Goal: Navigation & Orientation: Understand site structure

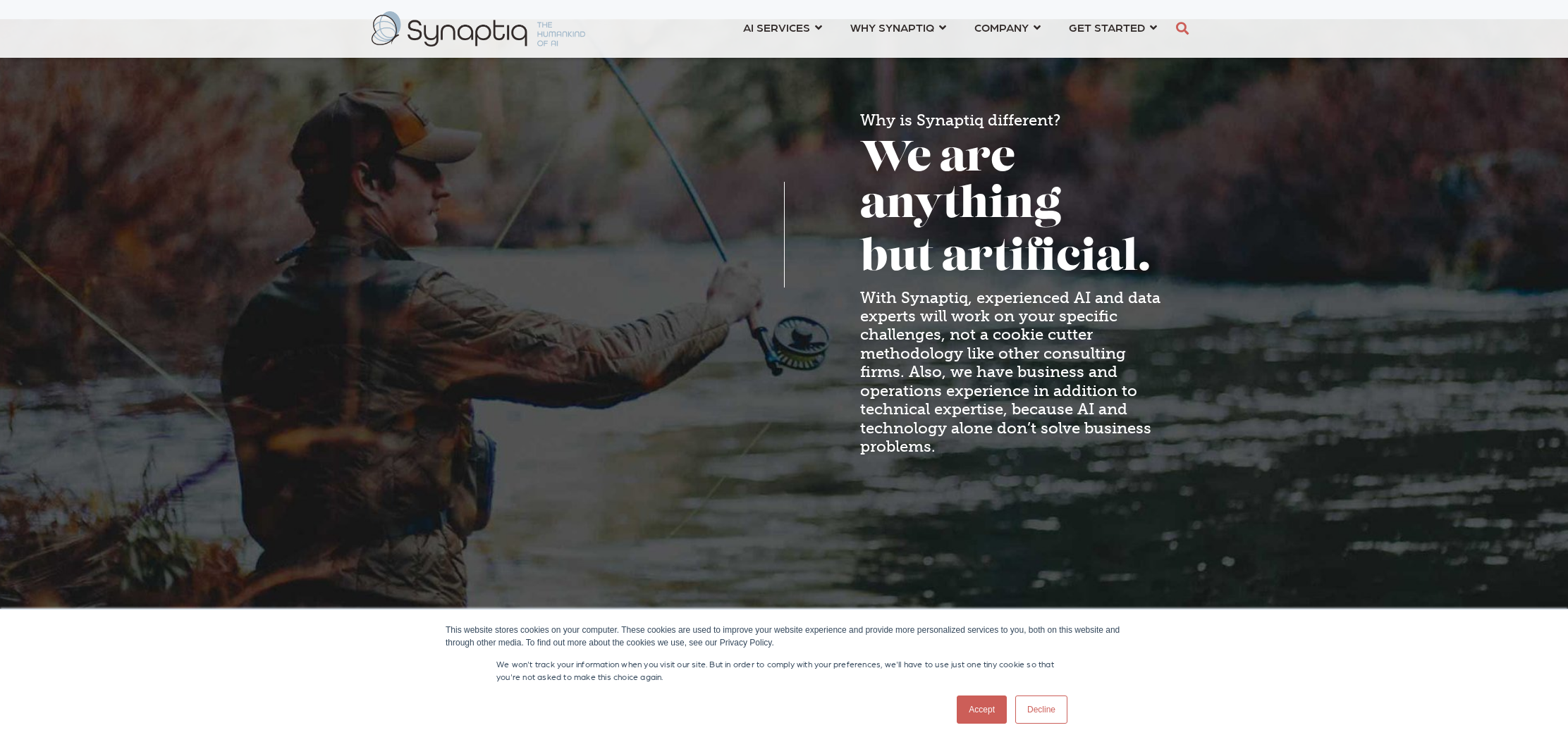
scroll to position [1132, 0]
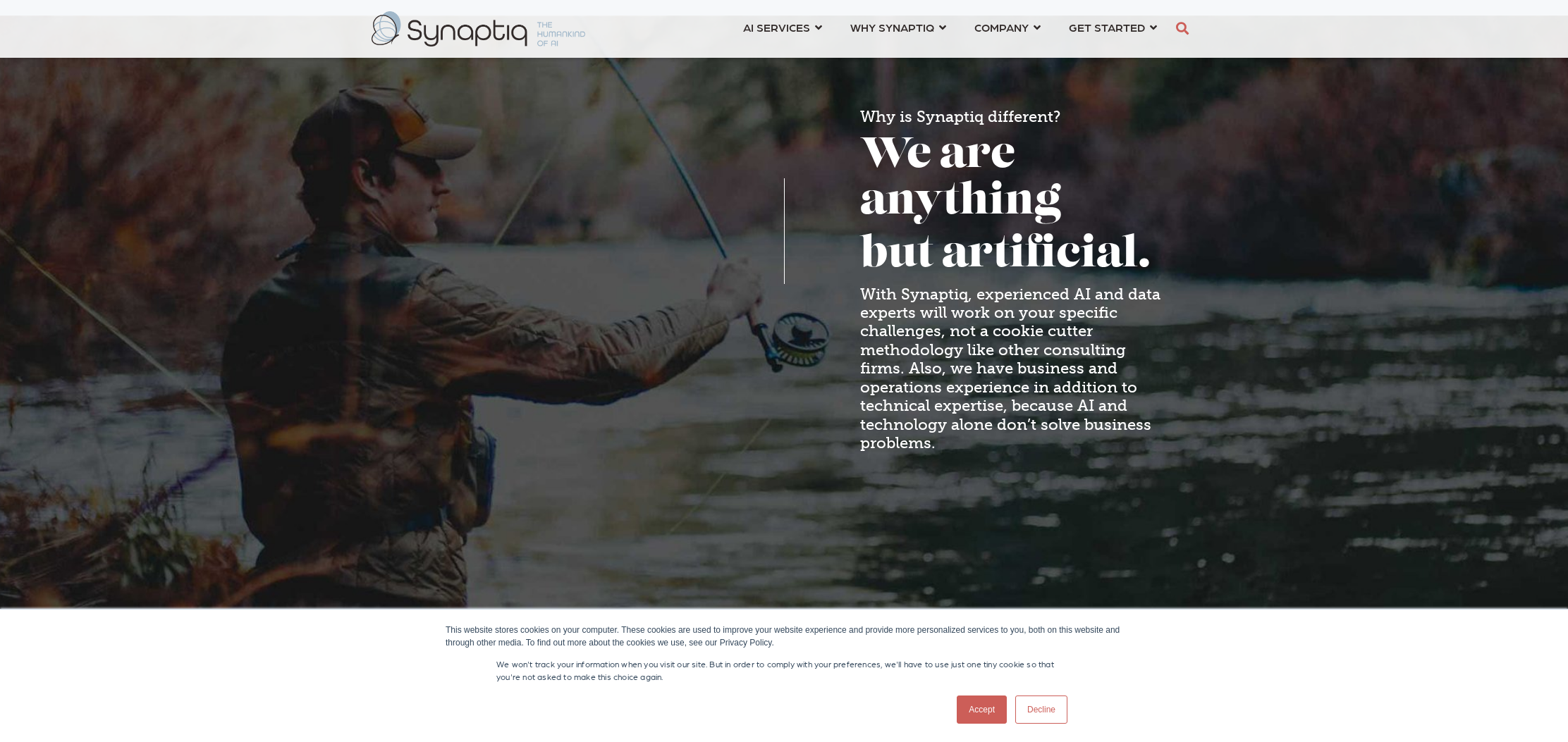
click at [981, 706] on link "Accept" at bounding box center [982, 709] width 50 height 29
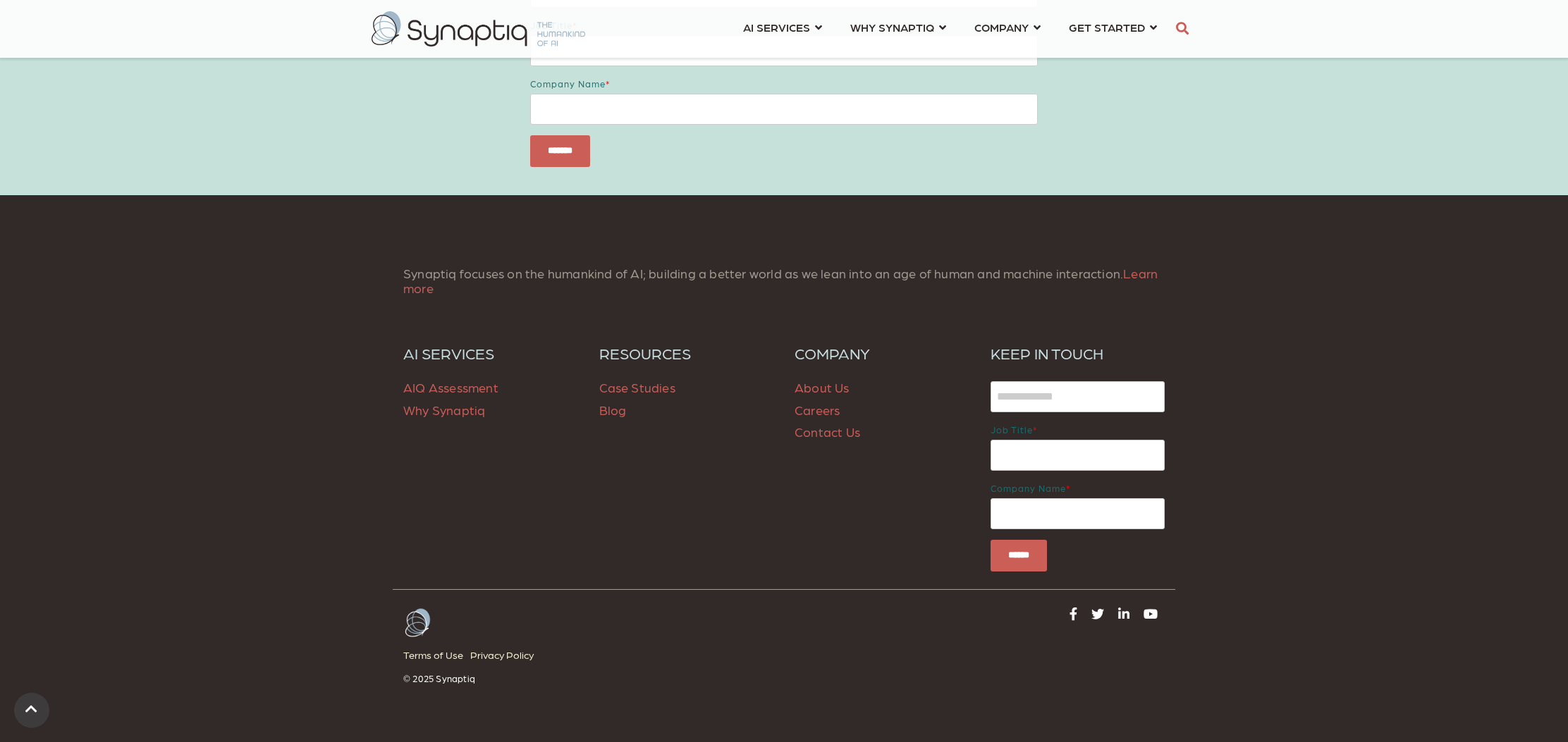
scroll to position [1992, 0]
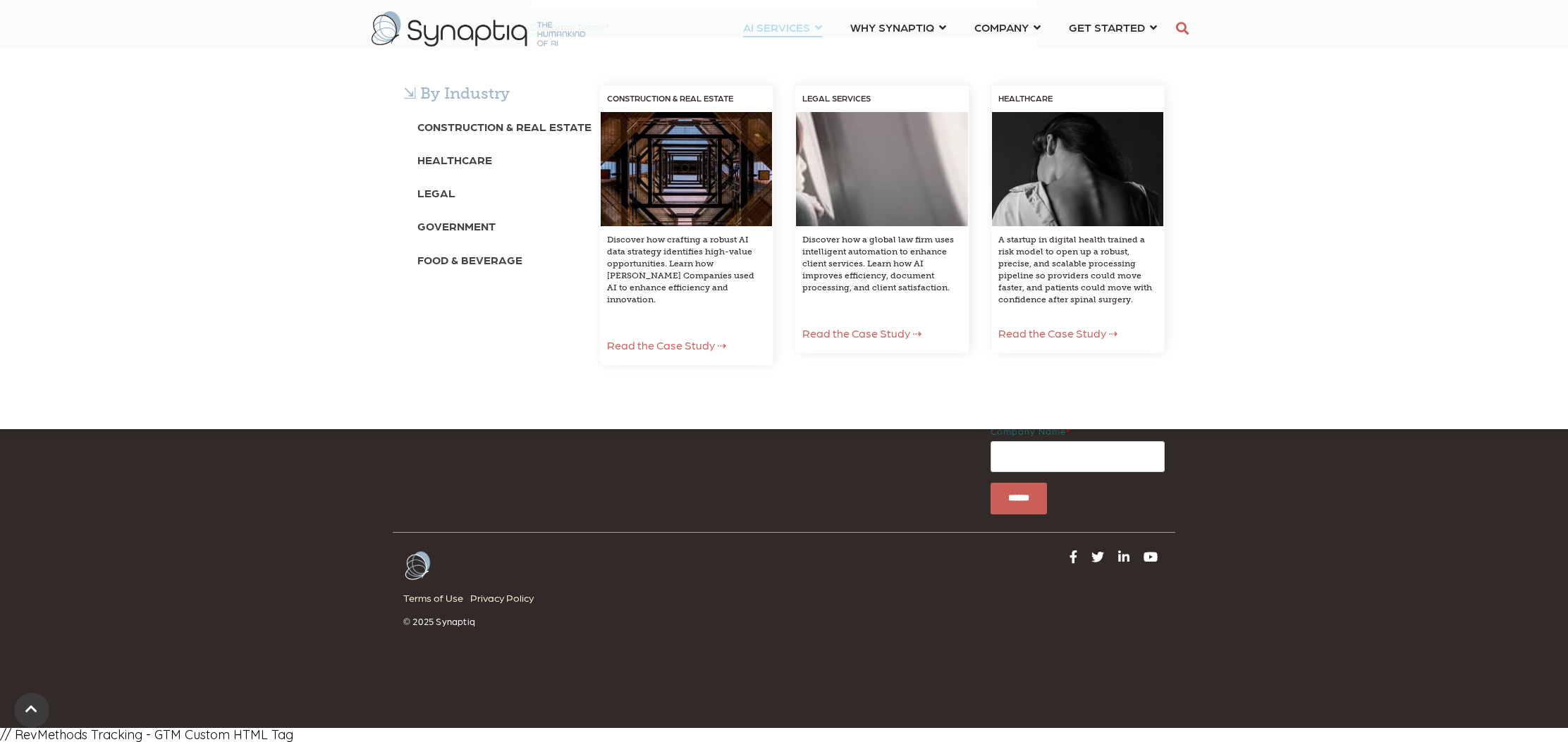
click at [780, 49] on div "⇲ By Industry Construction & Real Estate Healthcare Legal Government Food & Bev…" at bounding box center [784, 239] width 1568 height 379
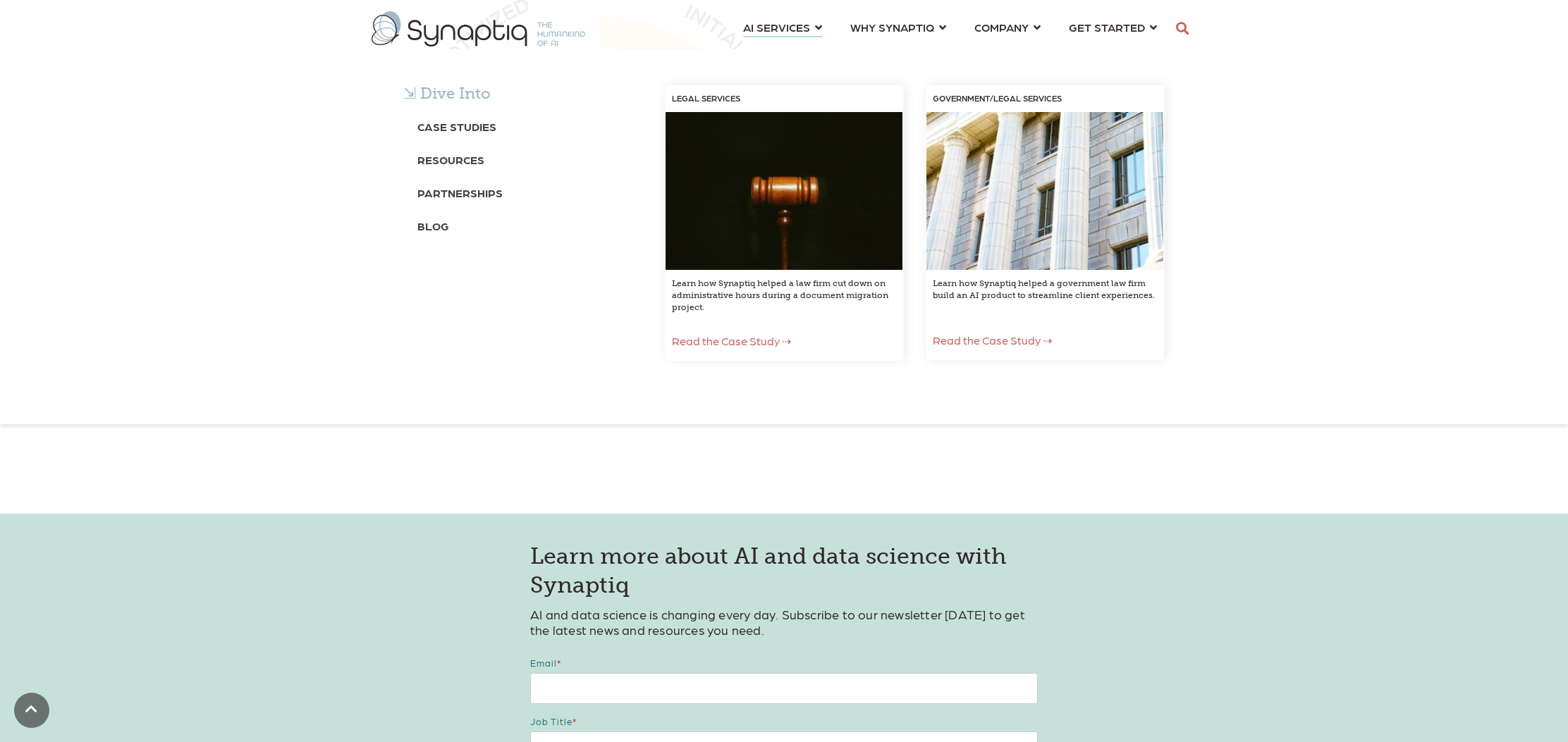
scroll to position [3076, 0]
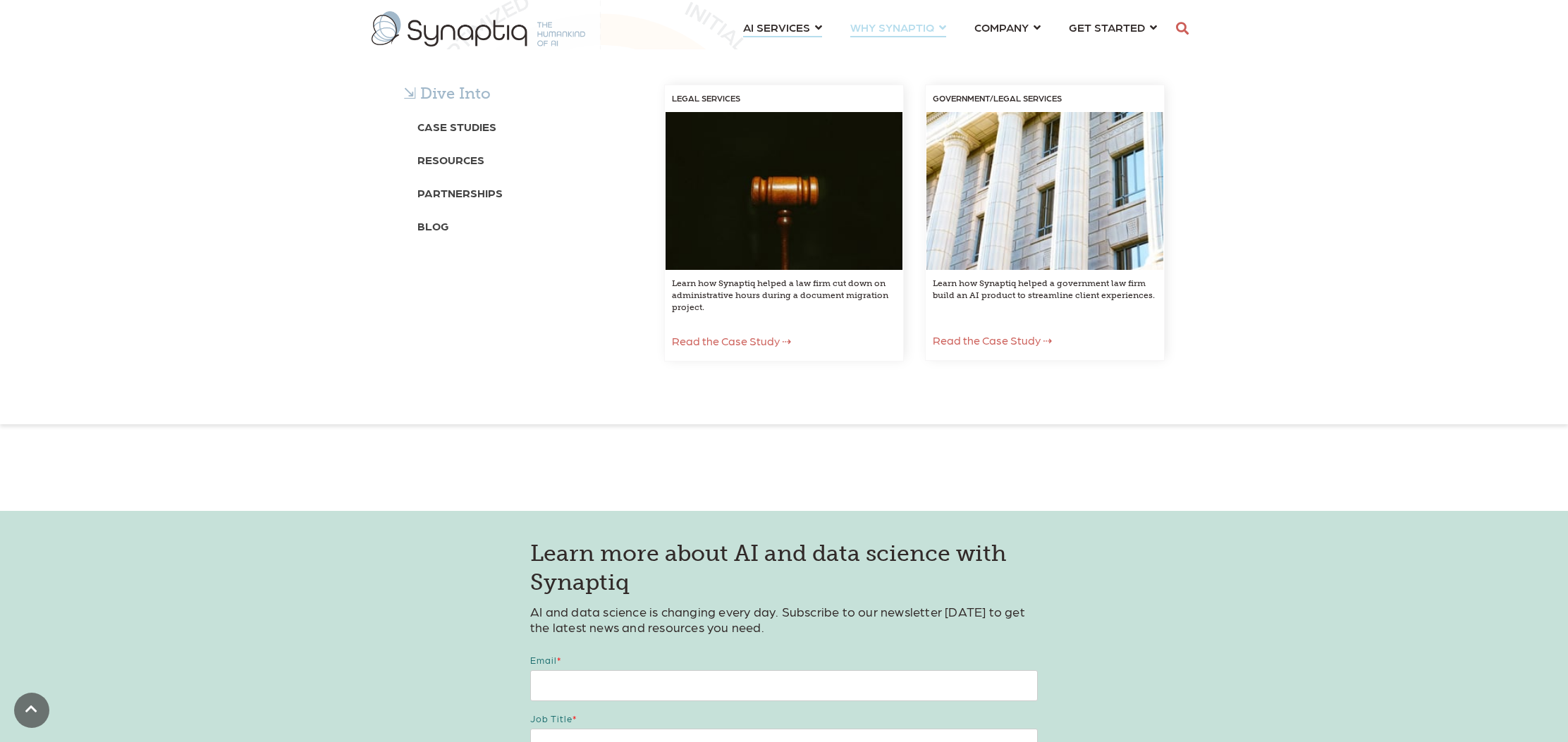
click at [920, 27] on span "WHY SYNAPTIQ ⇲ Dive Into Case Studies Resources Partnerships Blog LEGAL SERVICE…" at bounding box center [892, 27] width 84 height 19
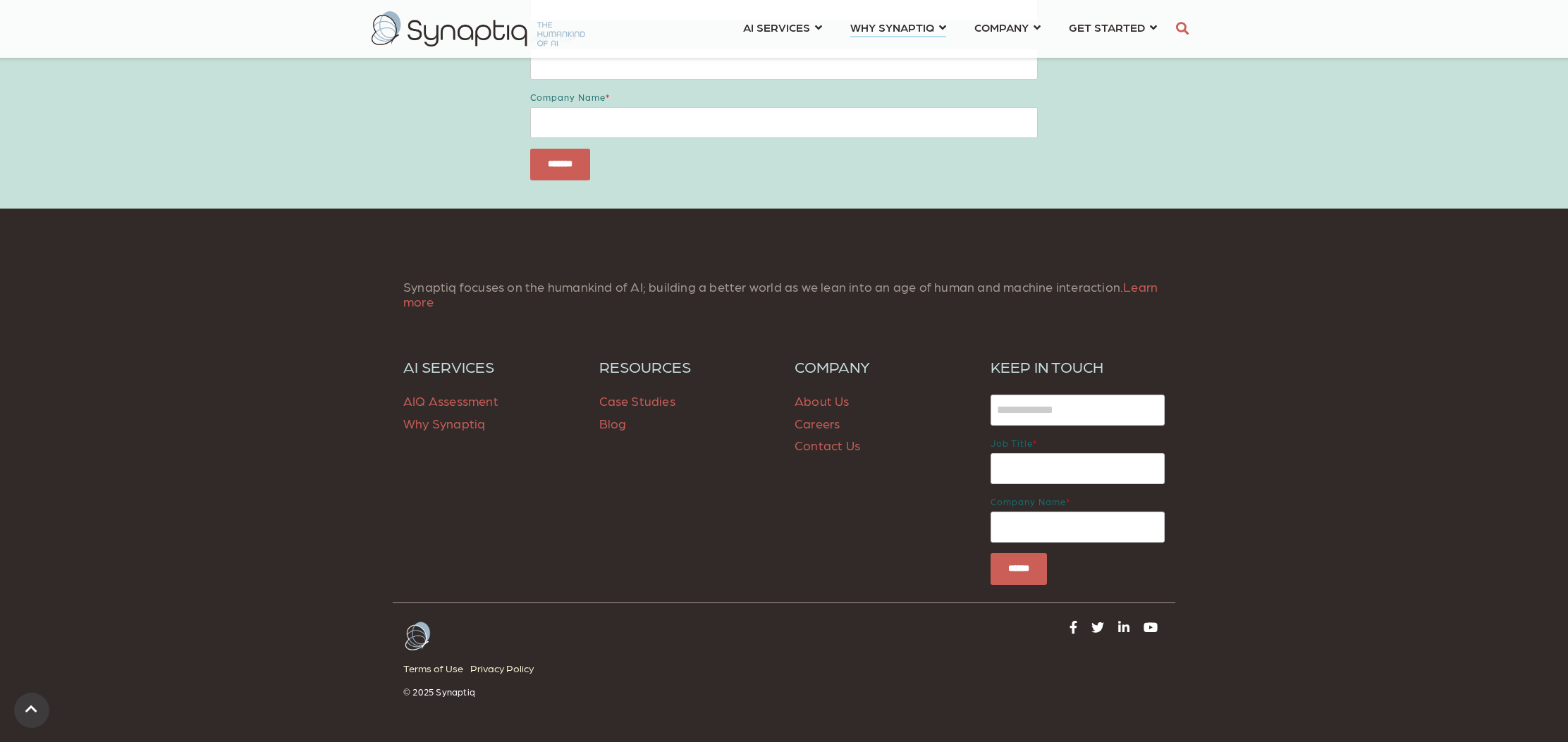
scroll to position [2182, 0]
